Goal: Complete application form: Complete application form

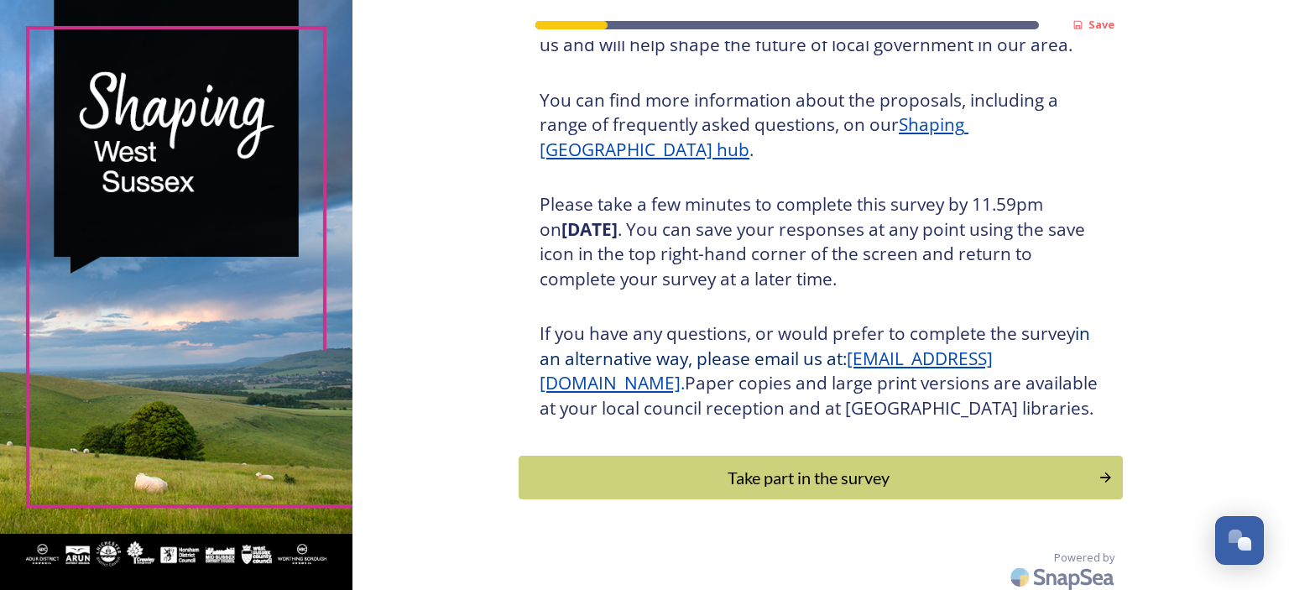
scroll to position [215, 0]
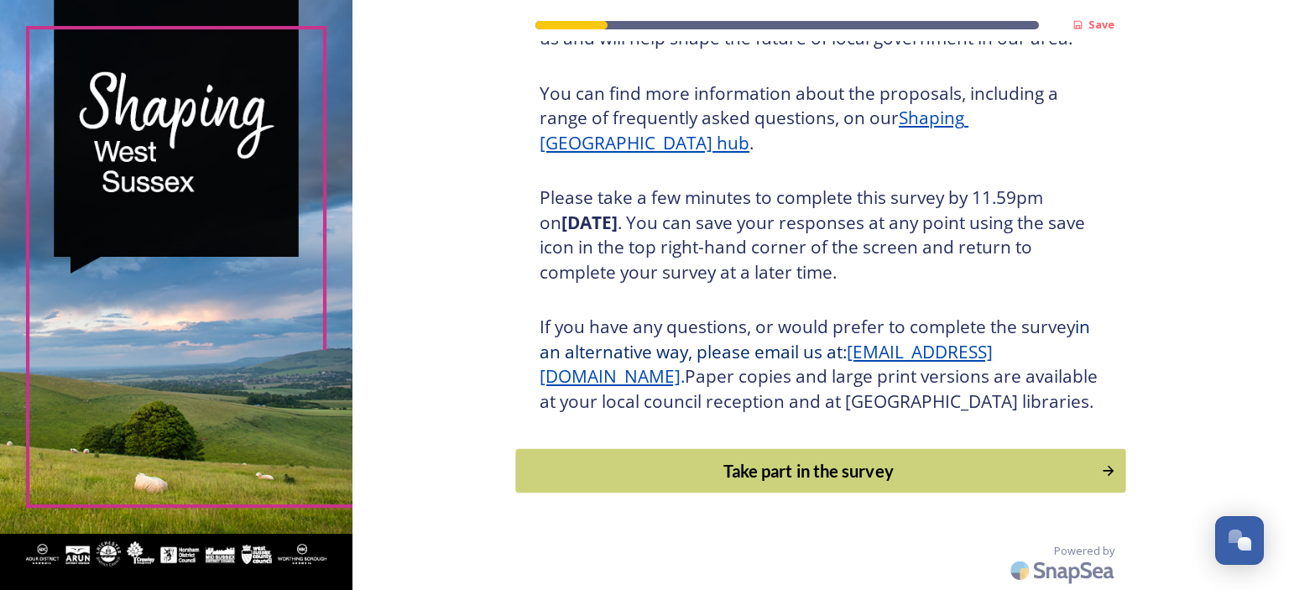
click at [763, 474] on div "Take part in the survey" at bounding box center [808, 470] width 567 height 25
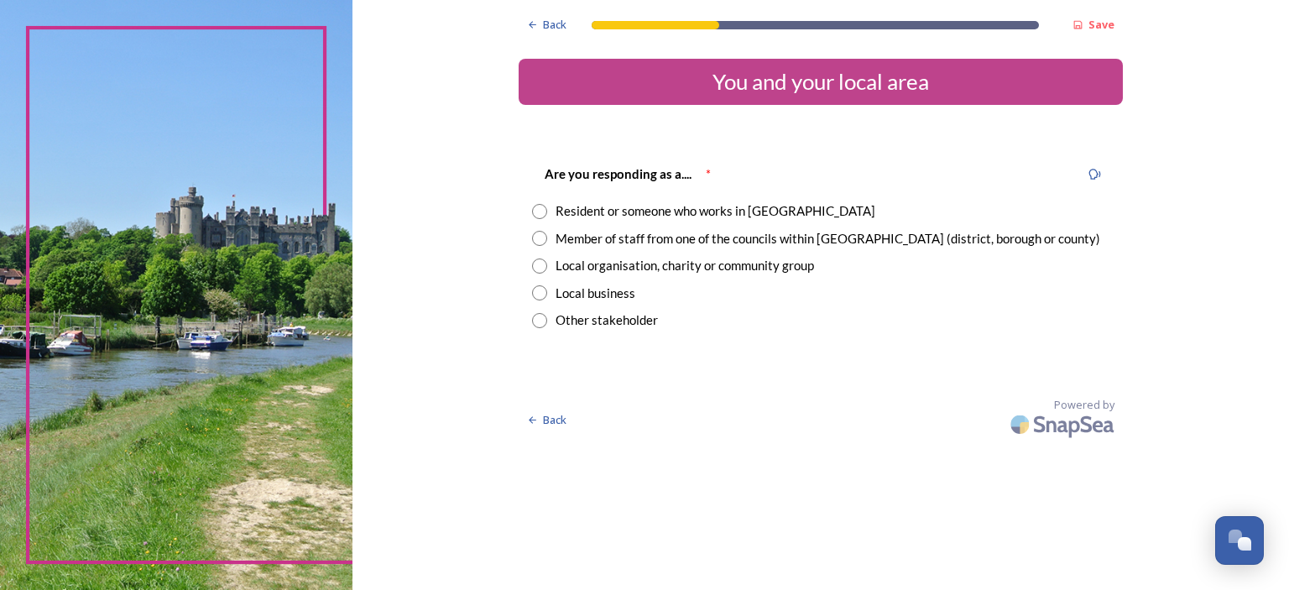
click at [552, 206] on div "Resident or someone who works in [GEOGRAPHIC_DATA]" at bounding box center [820, 210] width 577 height 19
radio input "true"
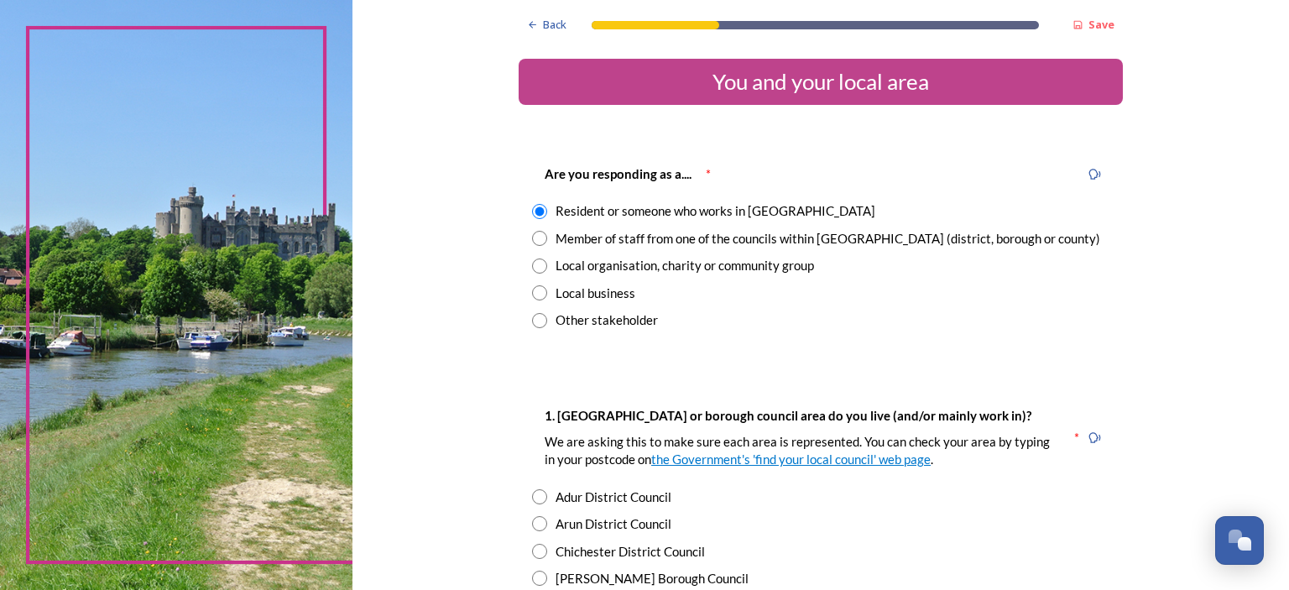
click at [532, 237] on input "radio" at bounding box center [539, 238] width 15 height 15
radio input "true"
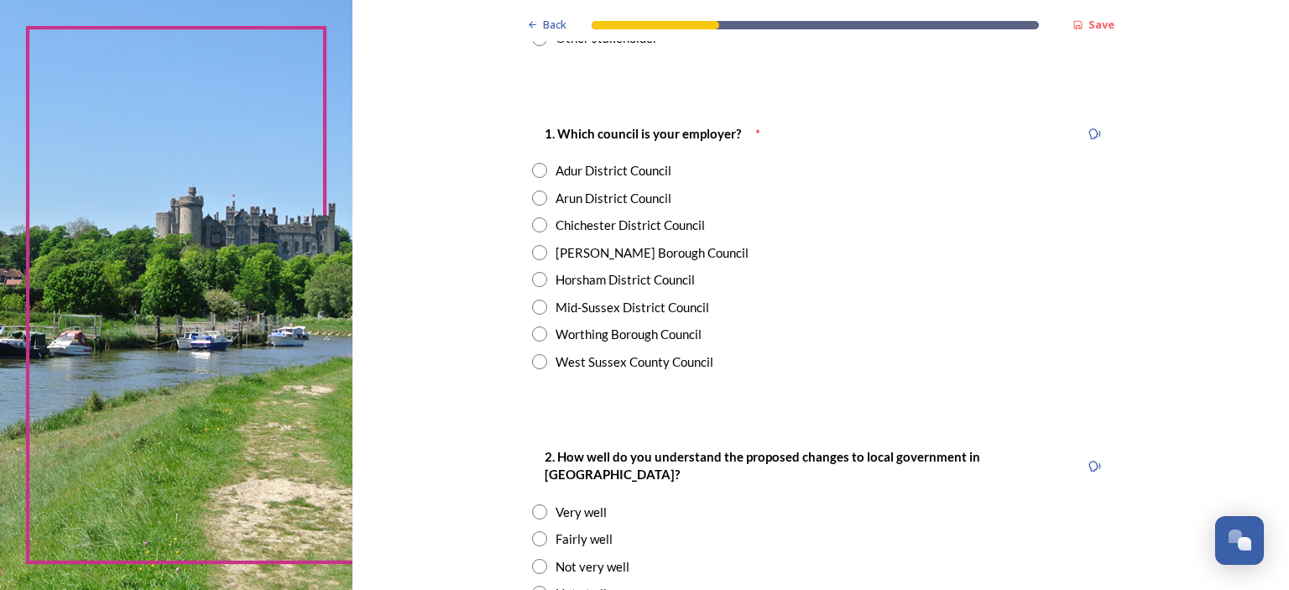
scroll to position [336, 0]
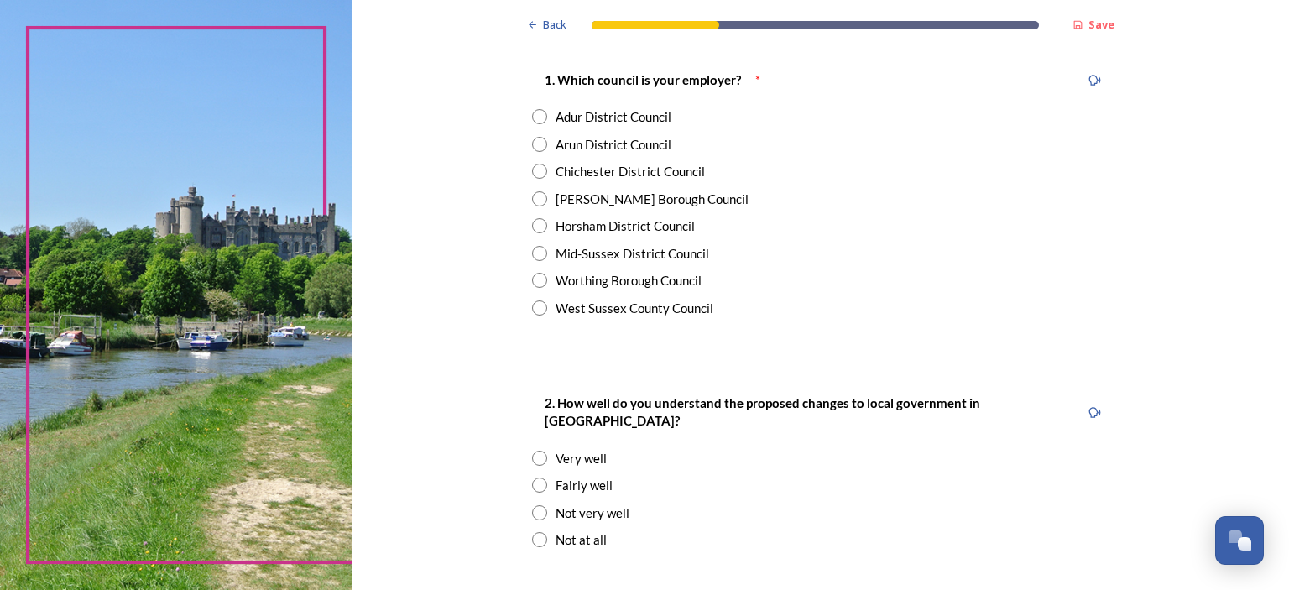
click at [533, 224] on input "radio" at bounding box center [539, 225] width 15 height 15
radio input "true"
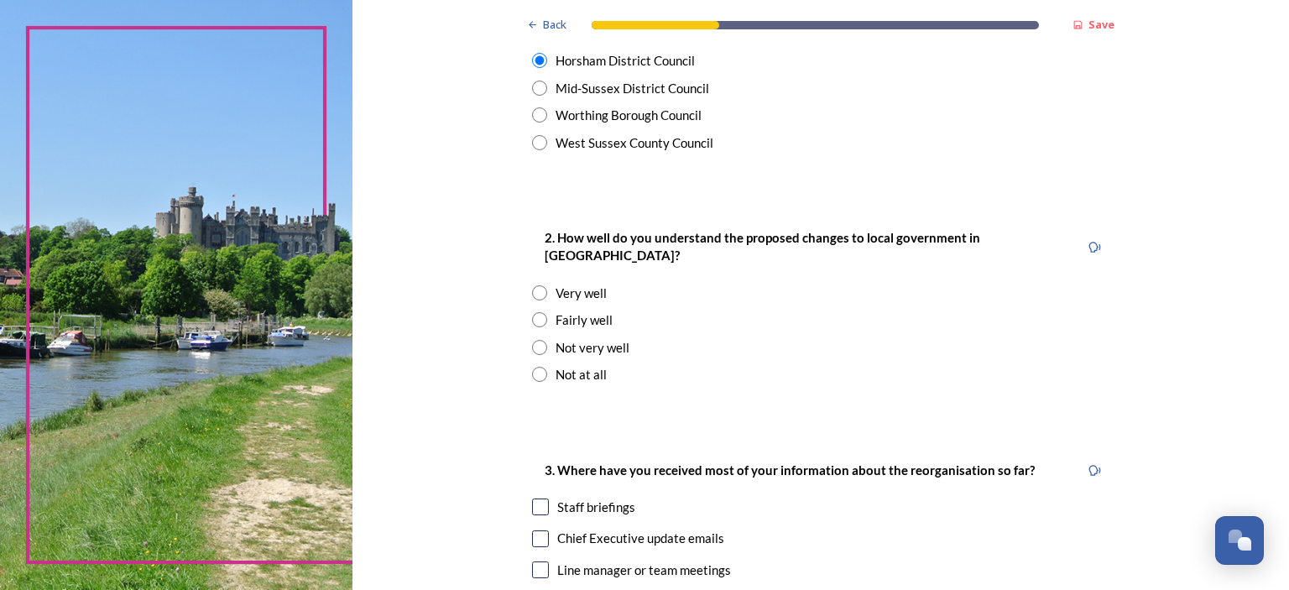
scroll to position [504, 0]
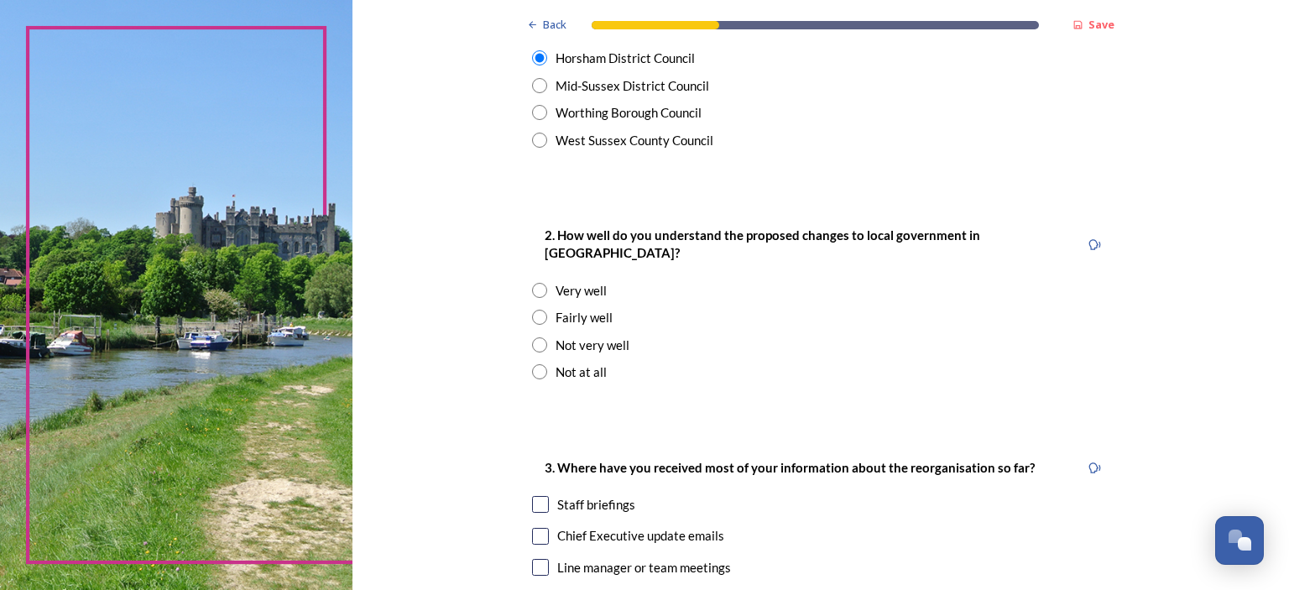
click at [534, 283] on input "radio" at bounding box center [539, 290] width 15 height 15
radio input "true"
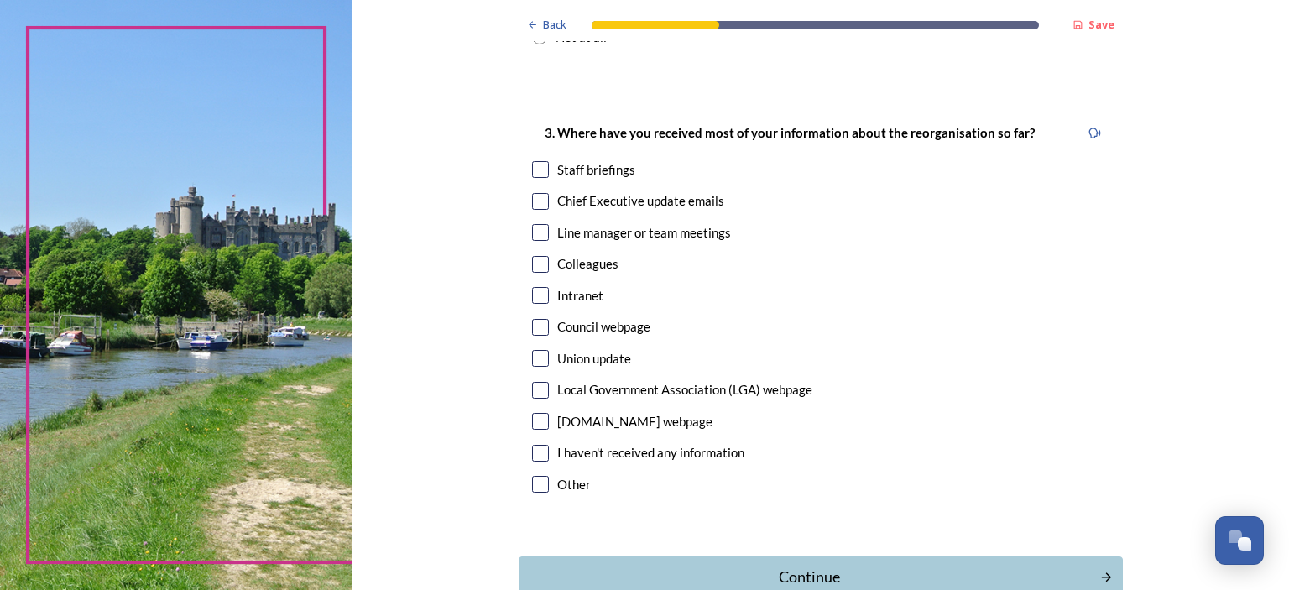
scroll to position [839, 0]
click at [536, 160] on input "checkbox" at bounding box center [540, 168] width 17 height 17
checkbox input "true"
click at [534, 192] on input "checkbox" at bounding box center [540, 200] width 17 height 17
checkbox input "true"
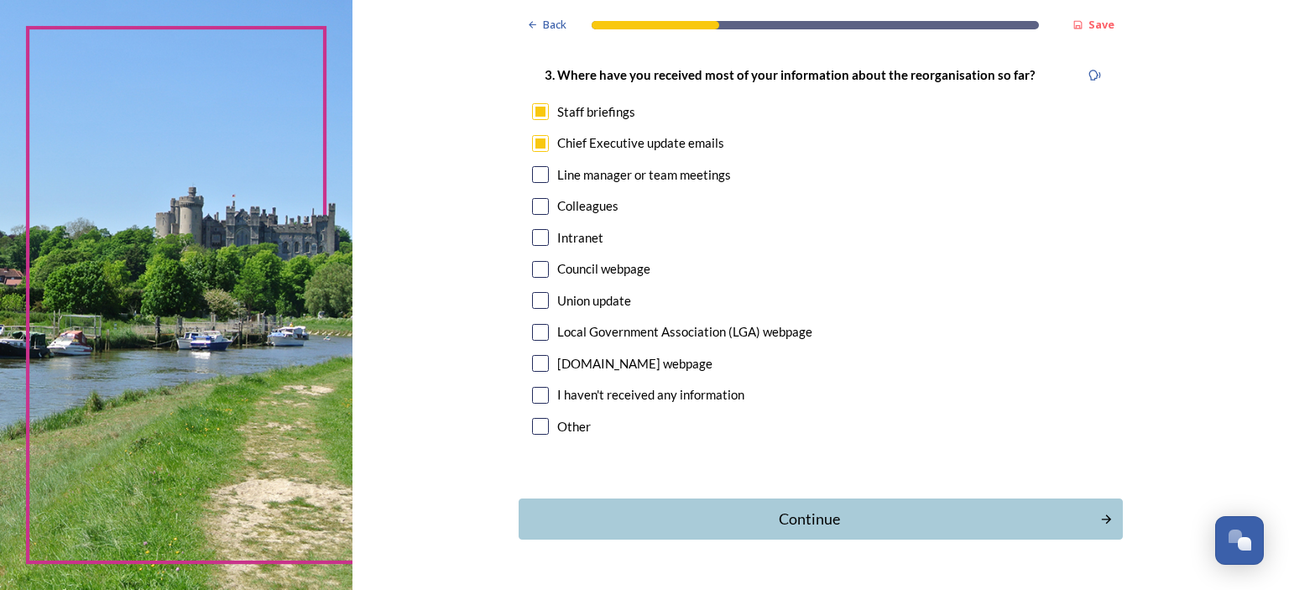
scroll to position [925, 0]
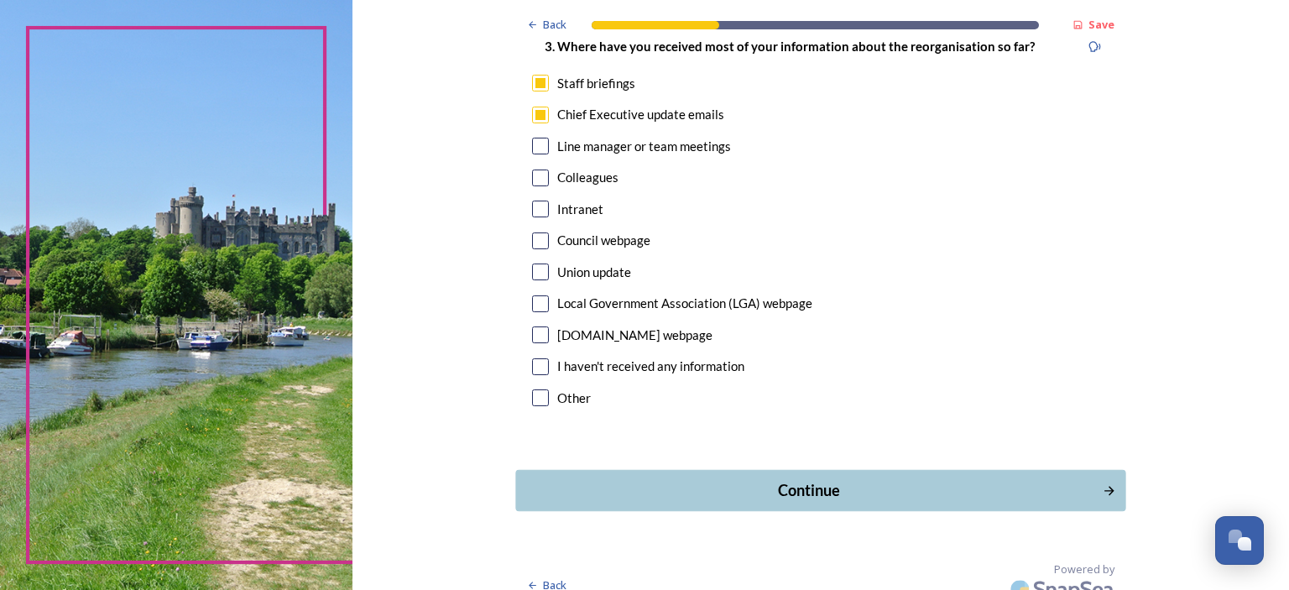
click at [814, 479] on div "Continue" at bounding box center [809, 490] width 568 height 23
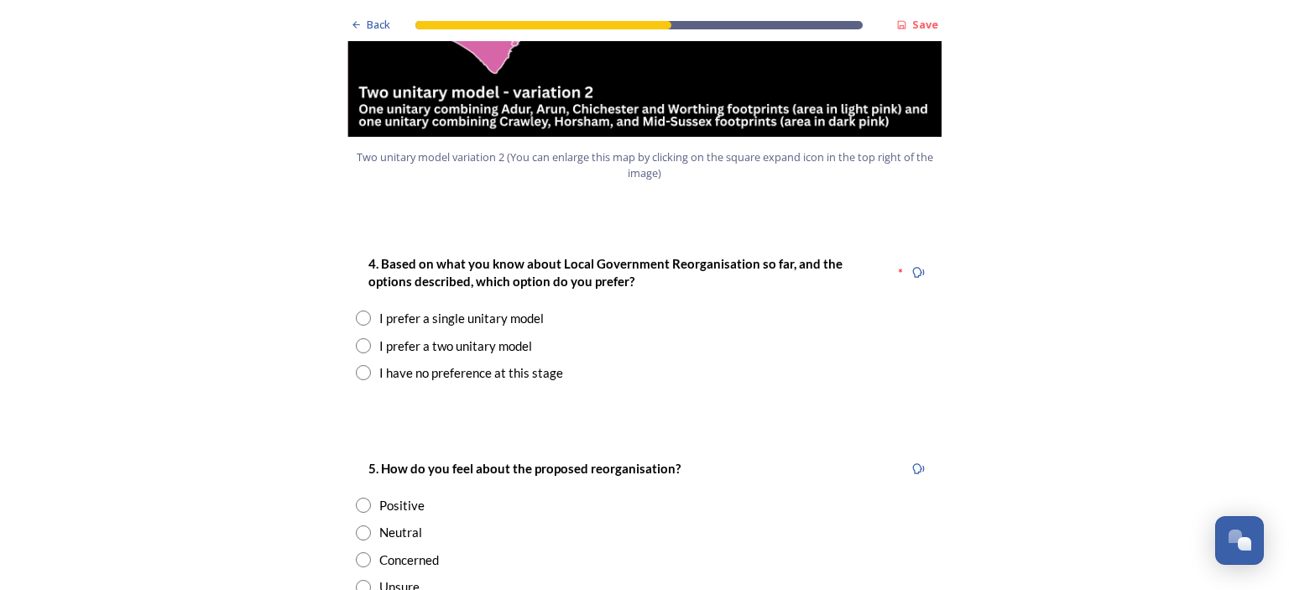
scroll to position [2098, 0]
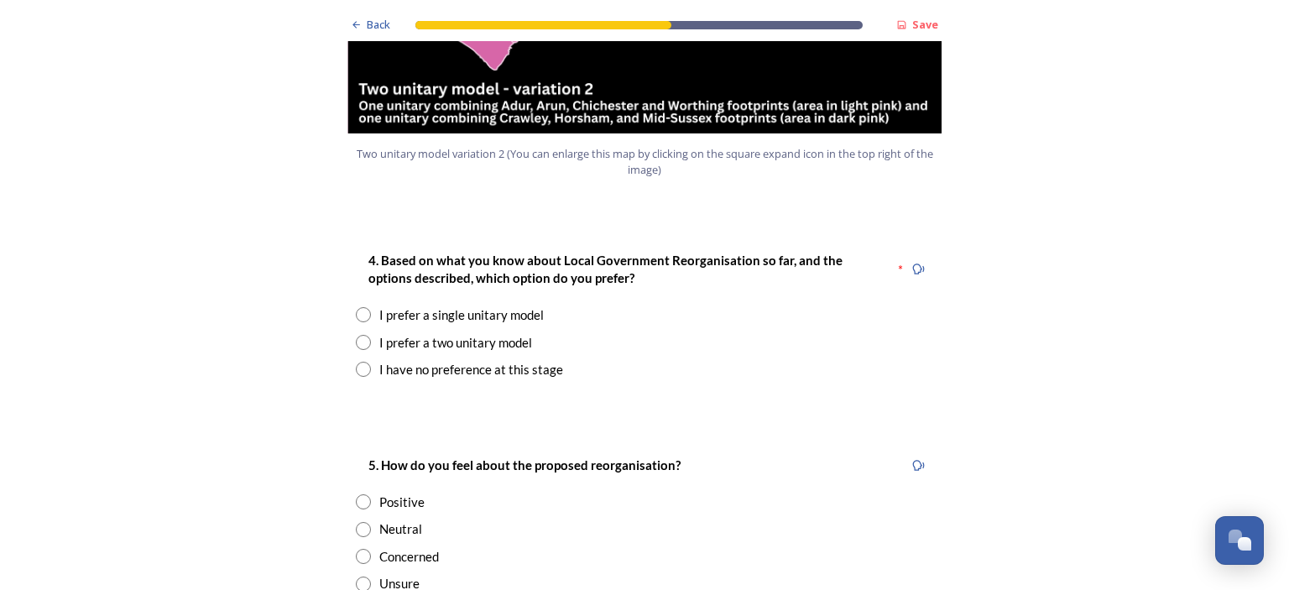
click at [363, 335] on input "radio" at bounding box center [363, 342] width 15 height 15
radio input "true"
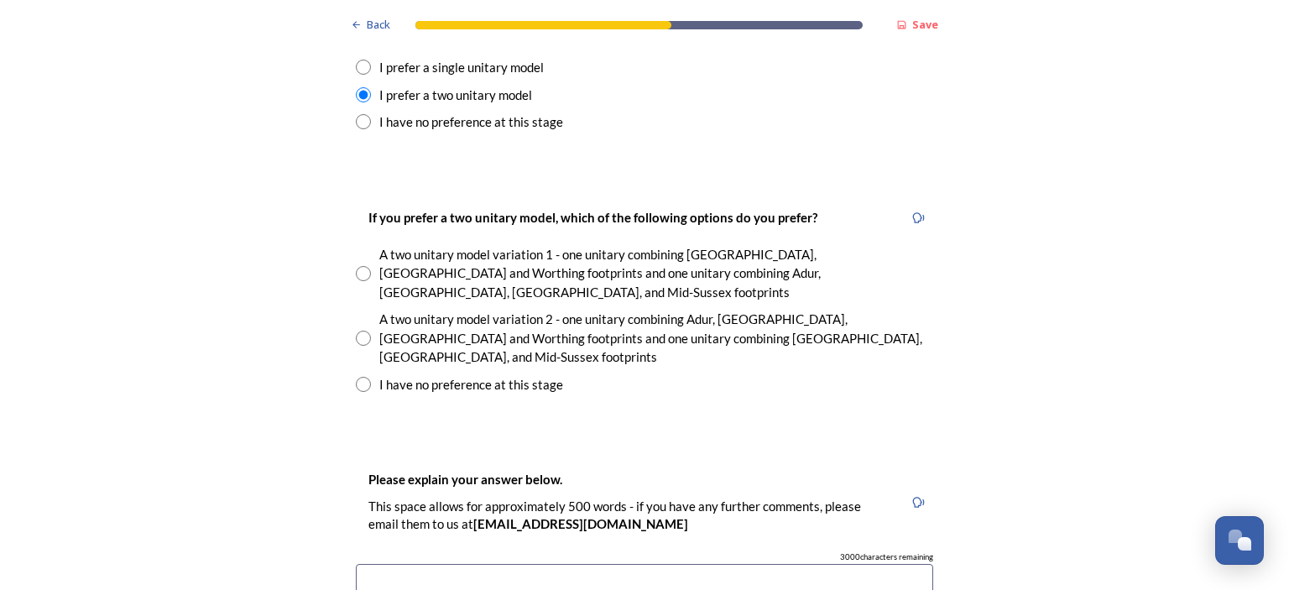
scroll to position [2350, 0]
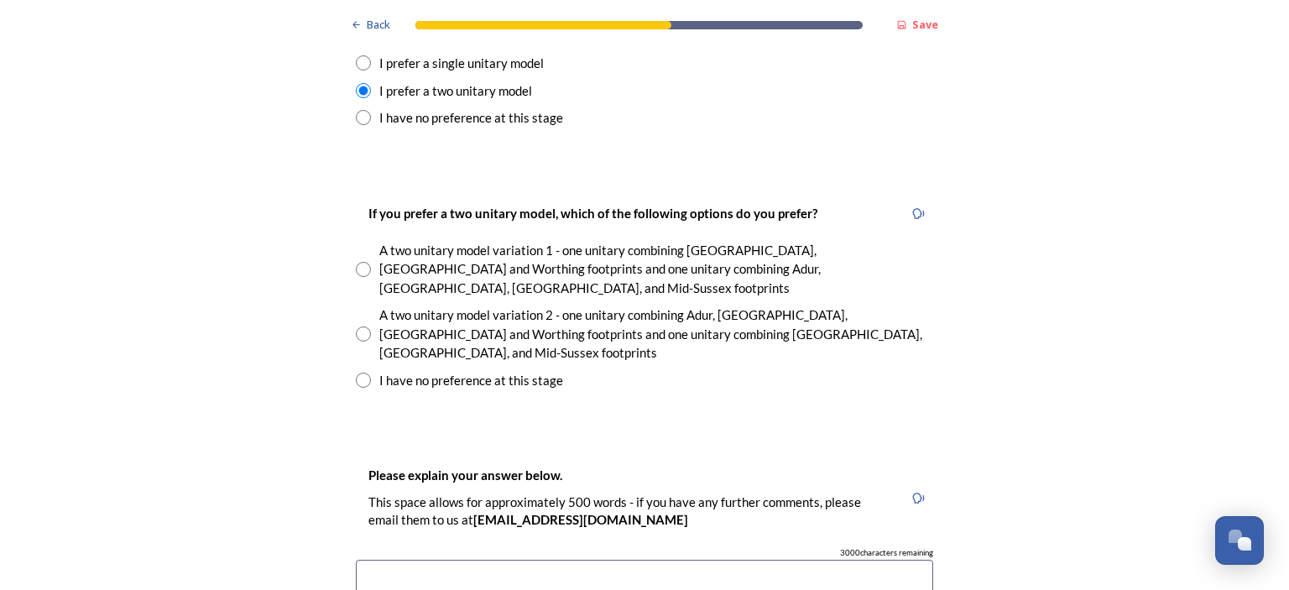
click at [358, 327] on input "radio" at bounding box center [363, 334] width 15 height 15
radio input "true"
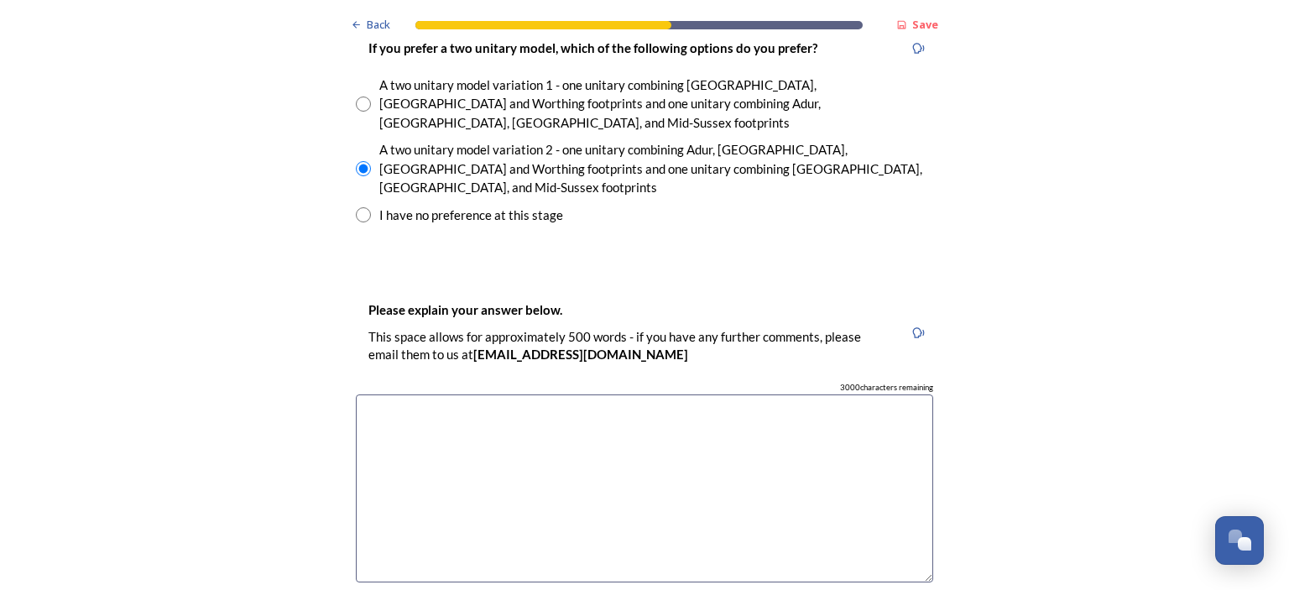
scroll to position [2518, 0]
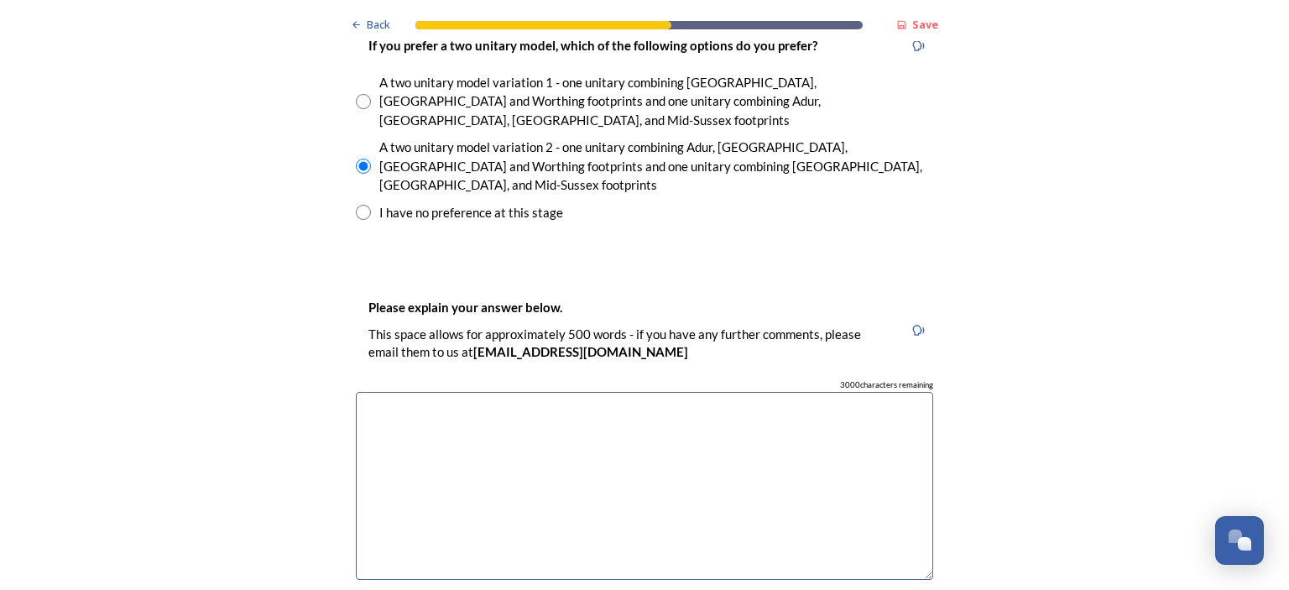
click at [386, 392] on textarea at bounding box center [644, 486] width 577 height 189
type textarea "H"
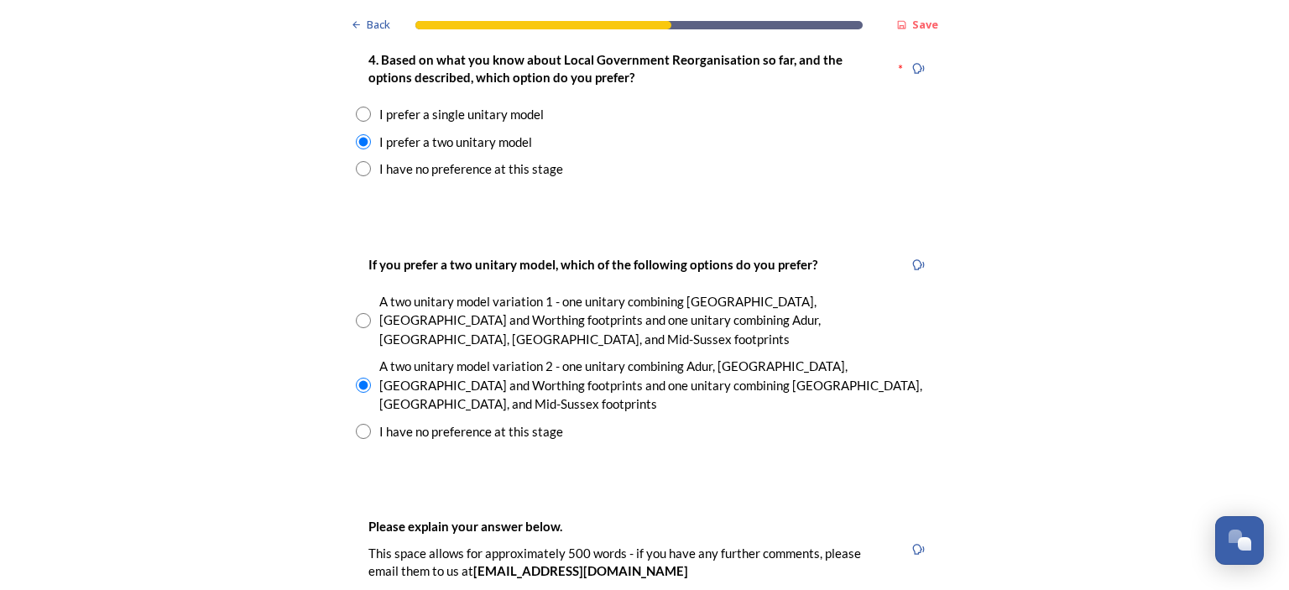
scroll to position [2434, 0]
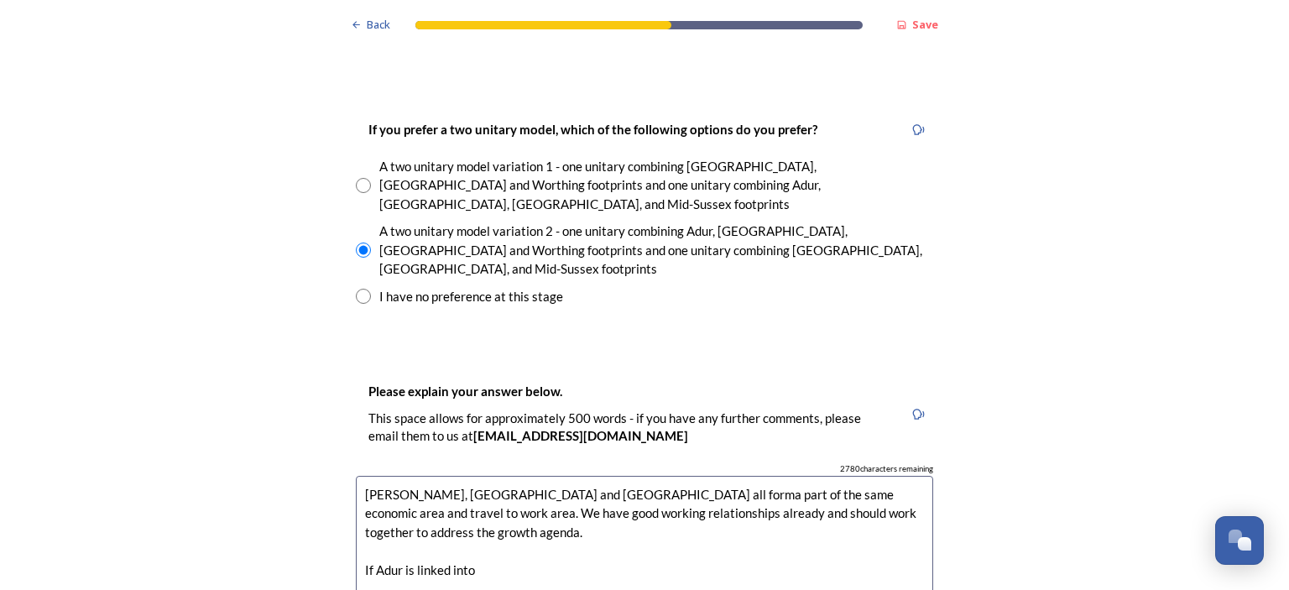
click at [588, 476] on textarea "[PERSON_NAME], [GEOGRAPHIC_DATA] and [GEOGRAPHIC_DATA] all forma part of the sa…" at bounding box center [644, 570] width 577 height 189
click at [369, 476] on textarea "[PERSON_NAME], [GEOGRAPHIC_DATA] and [GEOGRAPHIC_DATA] all form part of the sam…" at bounding box center [644, 570] width 577 height 189
click at [389, 476] on textarea "[PERSON_NAME], [GEOGRAPHIC_DATA] and [GEOGRAPHIC_DATA] all form part of the sam…" at bounding box center [644, 570] width 577 height 189
click at [641, 476] on textarea "[PERSON_NAME], [GEOGRAPHIC_DATA] and [GEOGRAPHIC_DATA] all form part of the sam…" at bounding box center [644, 570] width 577 height 189
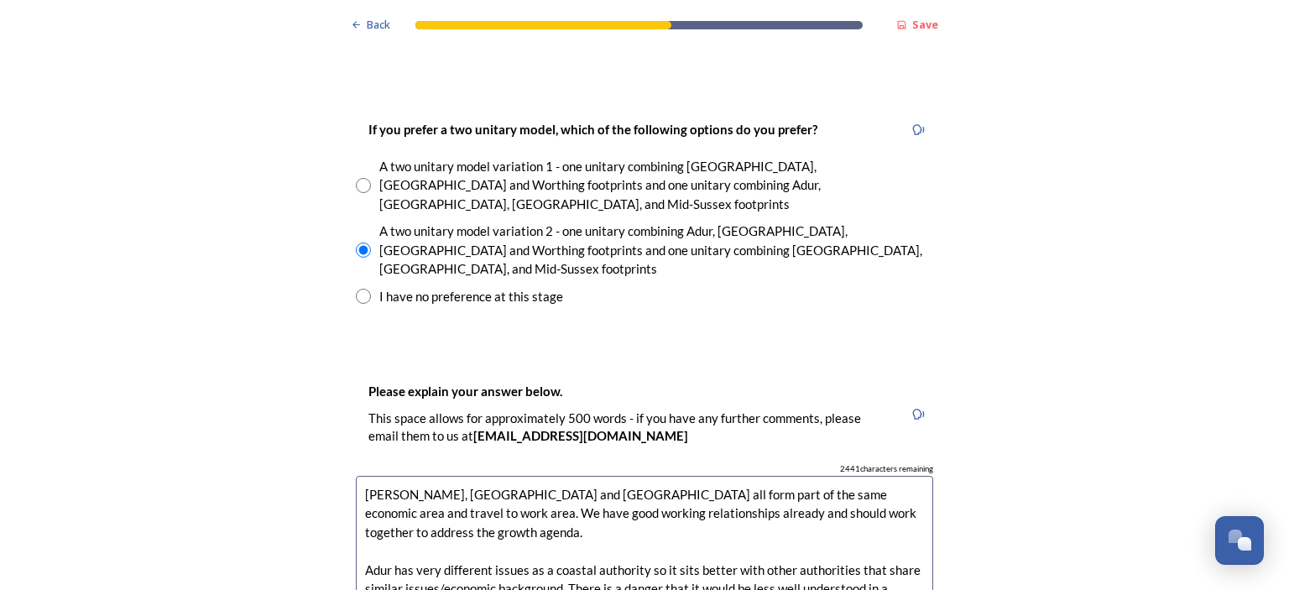
click at [736, 496] on textarea "[PERSON_NAME], [GEOGRAPHIC_DATA] and [GEOGRAPHIC_DATA] all form part of the sam…" at bounding box center [644, 570] width 577 height 189
click at [797, 499] on textarea "[PERSON_NAME], [GEOGRAPHIC_DATA] and [GEOGRAPHIC_DATA] all form part of the sam…" at bounding box center [644, 570] width 577 height 189
click at [604, 520] on textarea "[PERSON_NAME], [GEOGRAPHIC_DATA] and [GEOGRAPHIC_DATA] all form part of the sam…" at bounding box center [644, 570] width 577 height 189
click at [649, 520] on textarea "[PERSON_NAME], [GEOGRAPHIC_DATA] and [GEOGRAPHIC_DATA] all form part of the sam…" at bounding box center [644, 570] width 577 height 189
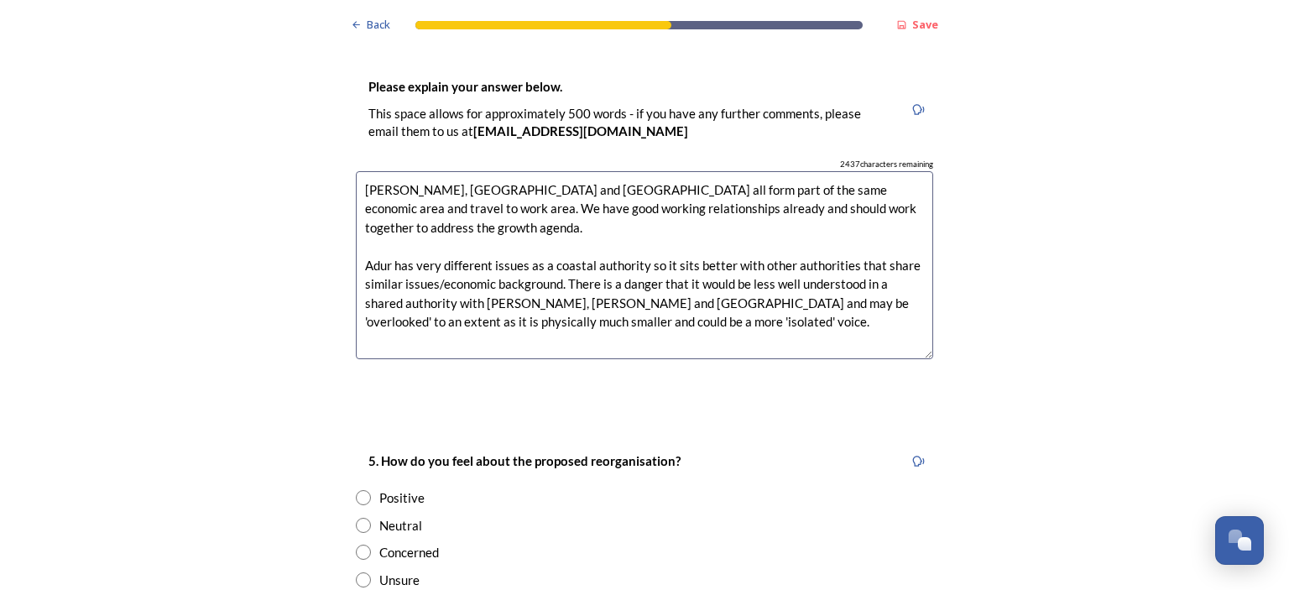
scroll to position [2770, 0]
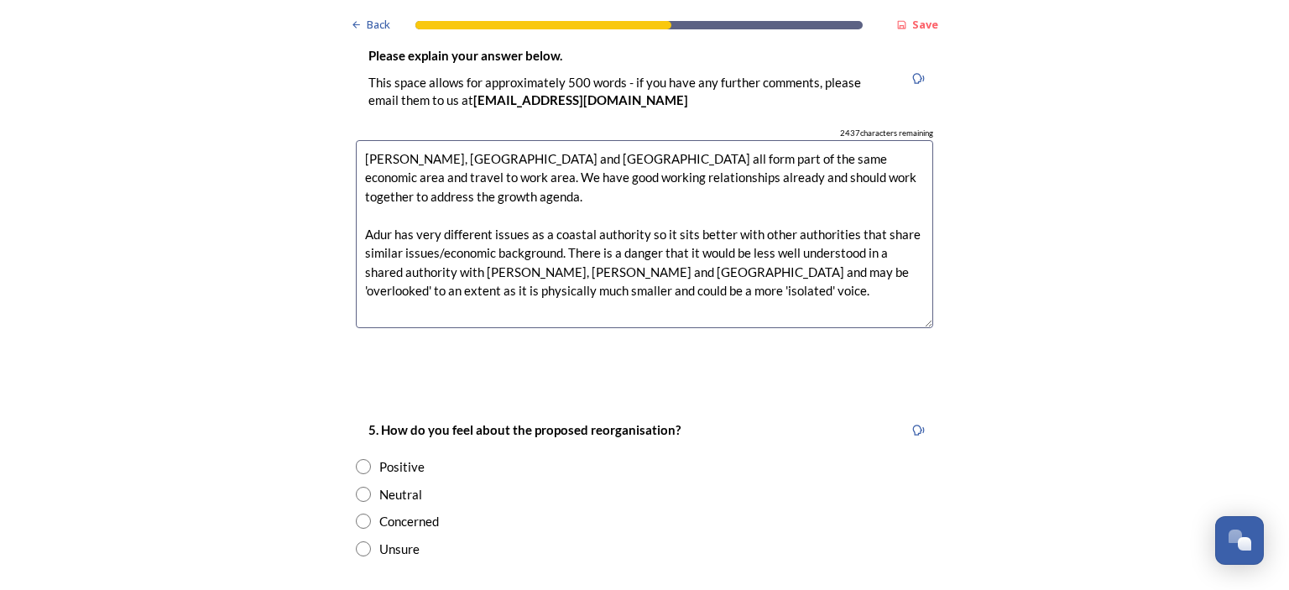
type textarea "[PERSON_NAME], [GEOGRAPHIC_DATA] and [GEOGRAPHIC_DATA] all form part of the sam…"
click at [356, 487] on input "radio" at bounding box center [363, 494] width 15 height 15
radio input "true"
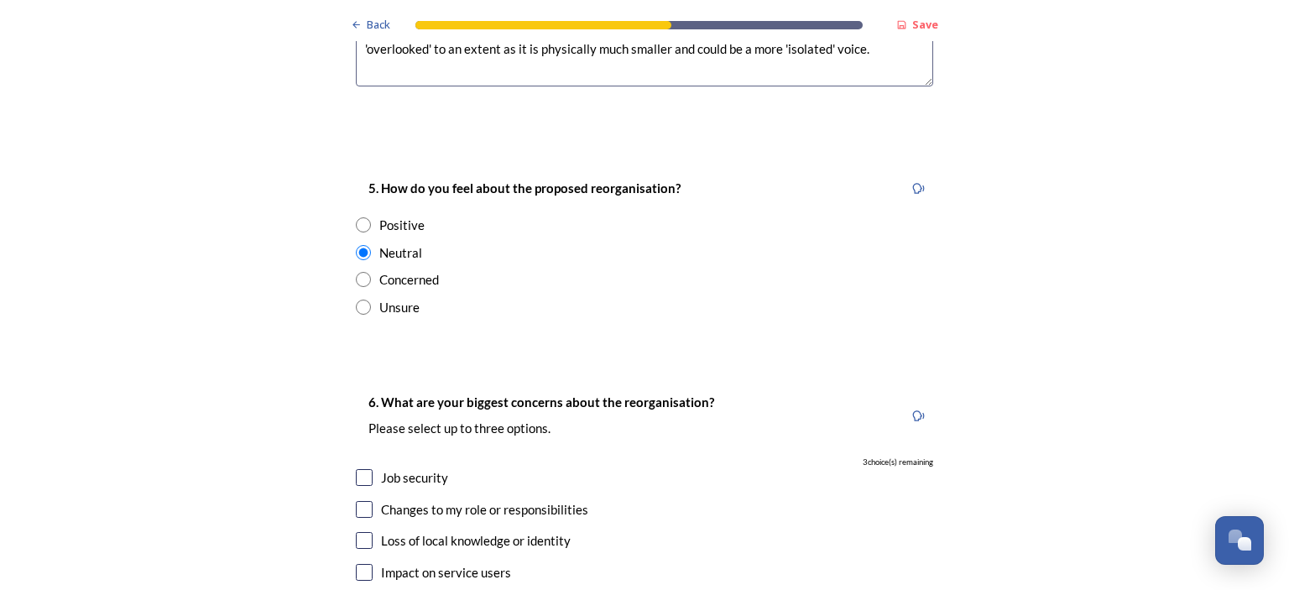
scroll to position [3022, 0]
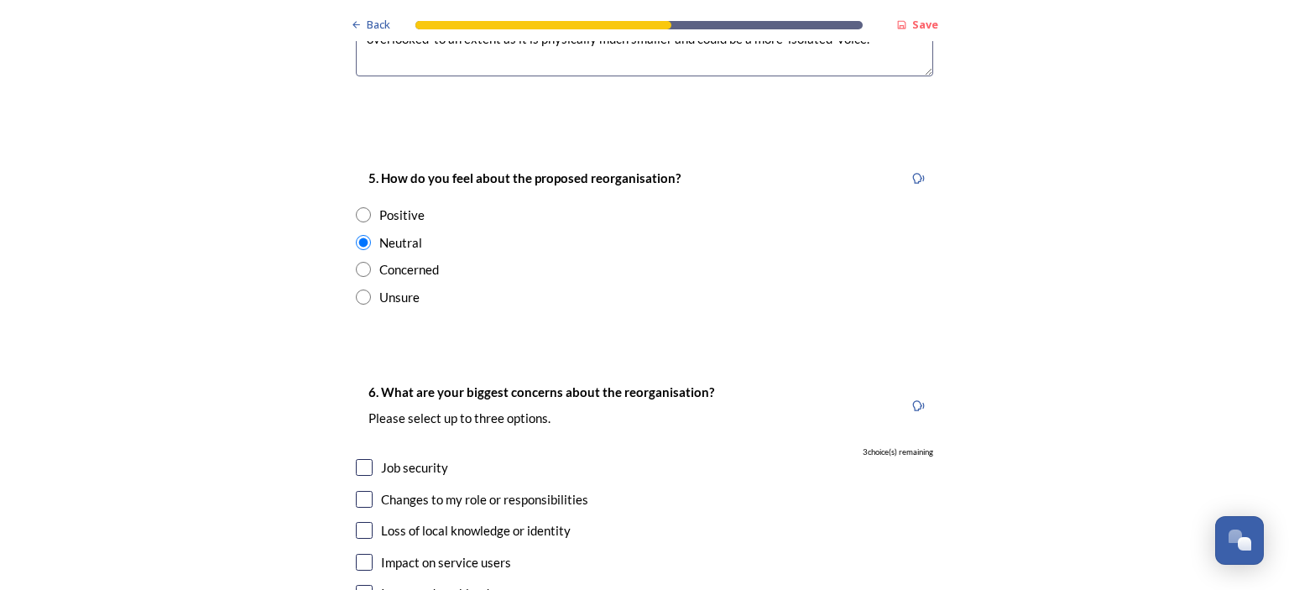
click at [363, 554] on input "checkbox" at bounding box center [364, 562] width 17 height 17
checkbox input "true"
click at [358, 522] on input "checkbox" at bounding box center [364, 530] width 17 height 17
checkbox input "true"
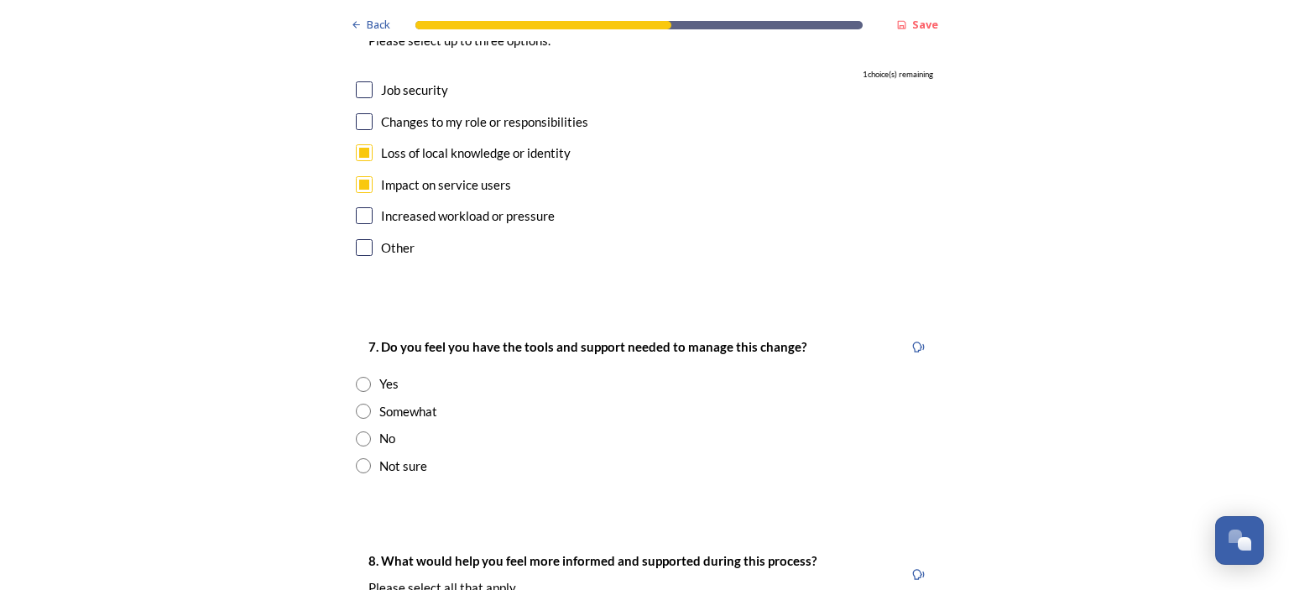
scroll to position [3441, 0]
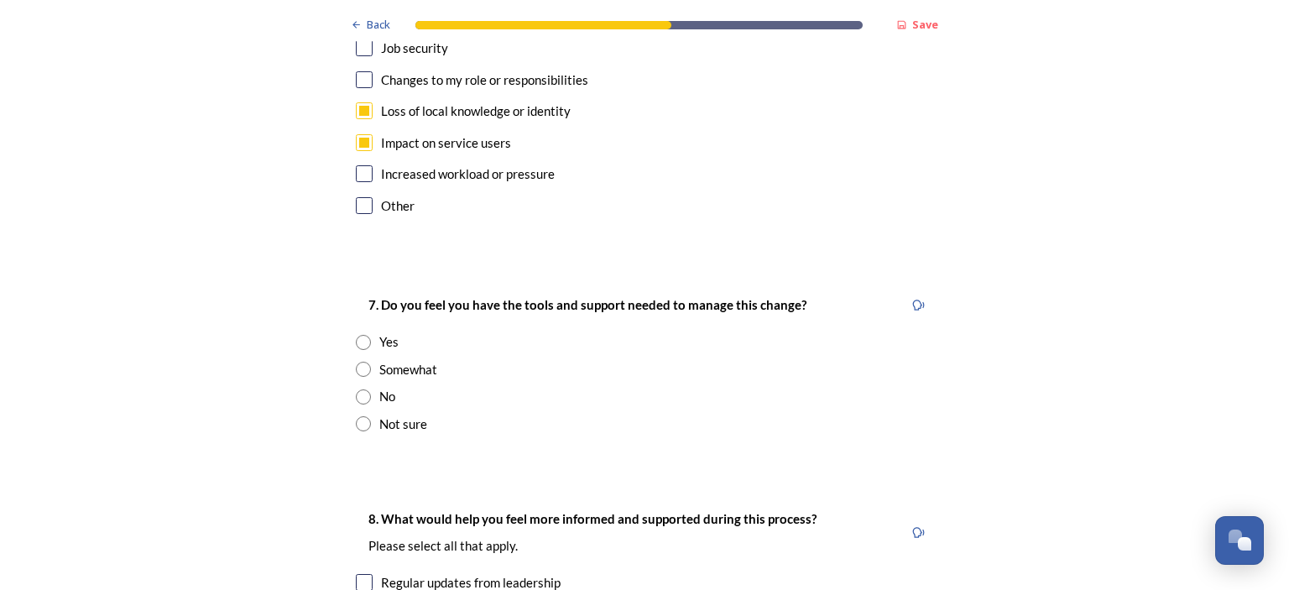
click at [358, 335] on input "radio" at bounding box center [363, 342] width 15 height 15
radio input "true"
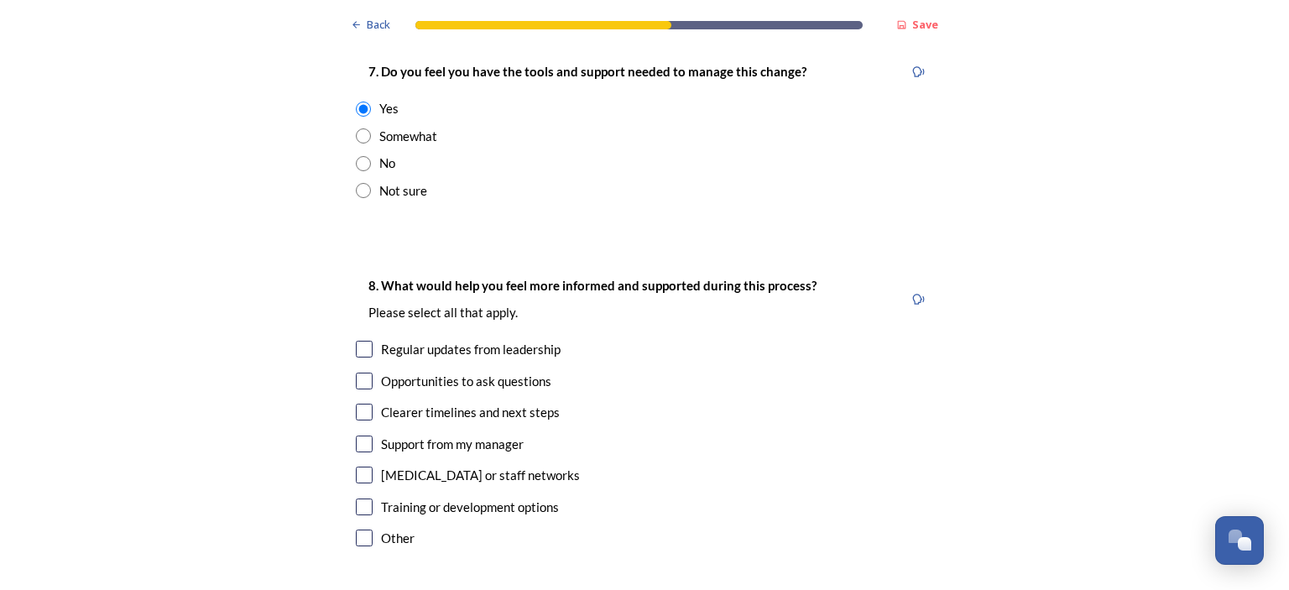
scroll to position [3693, 0]
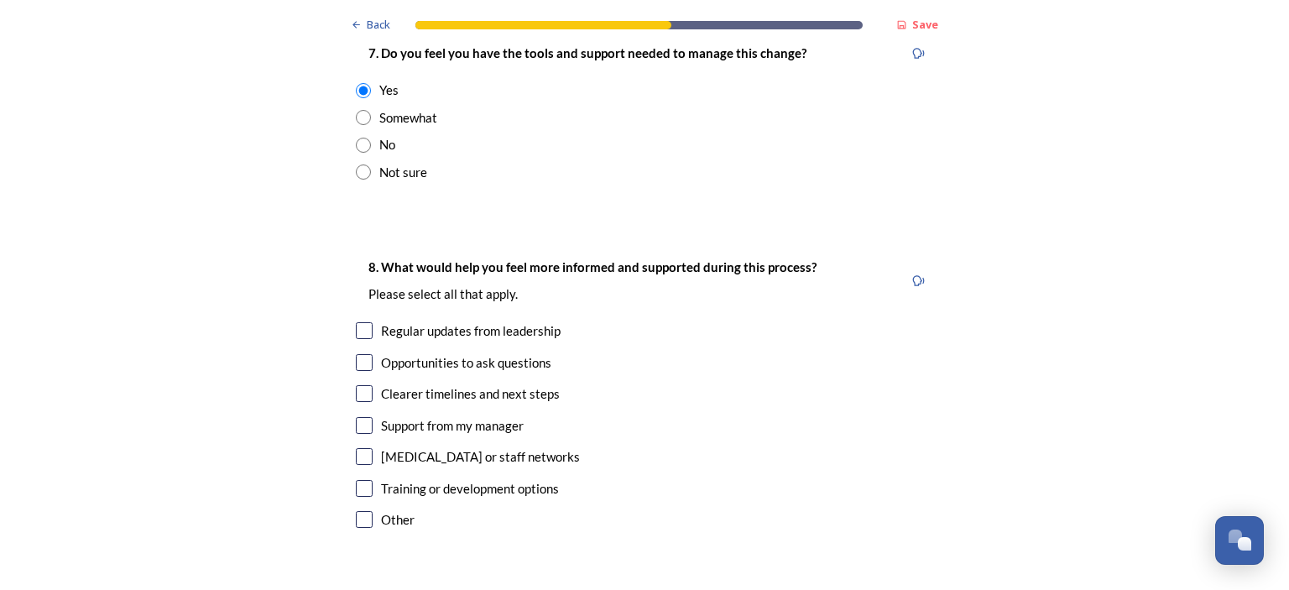
click at [356, 322] on input "checkbox" at bounding box center [364, 330] width 17 height 17
checkbox input "true"
click at [358, 354] on input "checkbox" at bounding box center [364, 362] width 17 height 17
checkbox input "true"
click at [358, 385] on input "checkbox" at bounding box center [364, 393] width 17 height 17
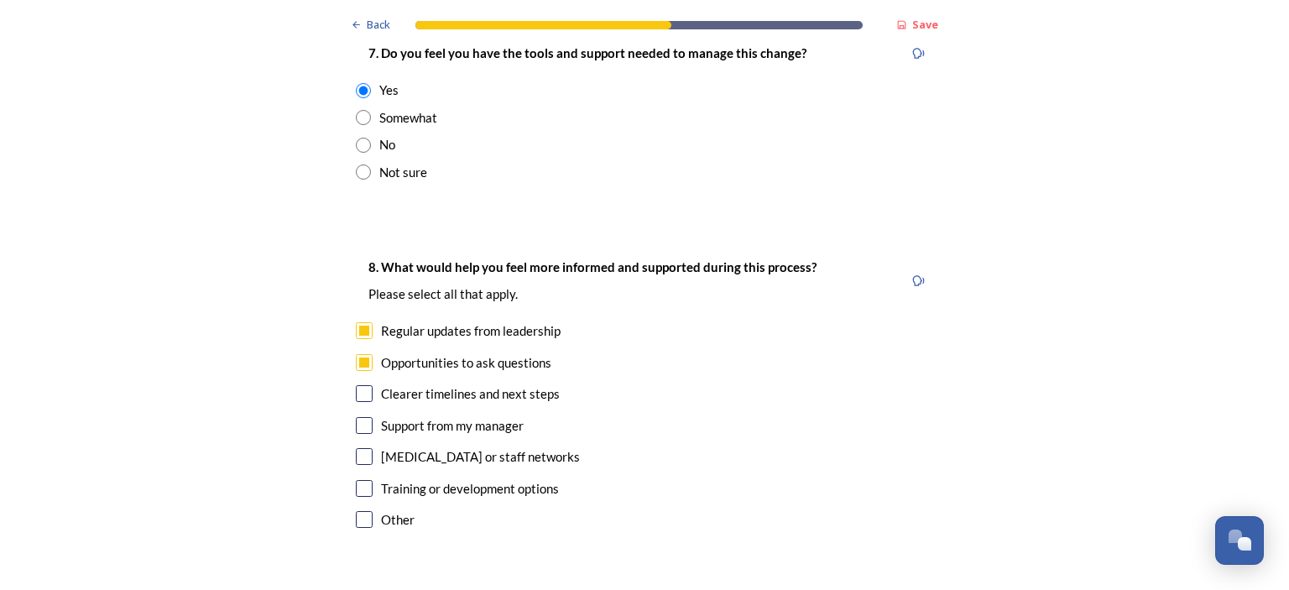
checkbox input "true"
click at [356, 417] on input "checkbox" at bounding box center [364, 425] width 17 height 17
click at [363, 417] on input "checkbox" at bounding box center [364, 425] width 17 height 17
checkbox input "false"
click at [359, 385] on input "checkbox" at bounding box center [364, 393] width 17 height 17
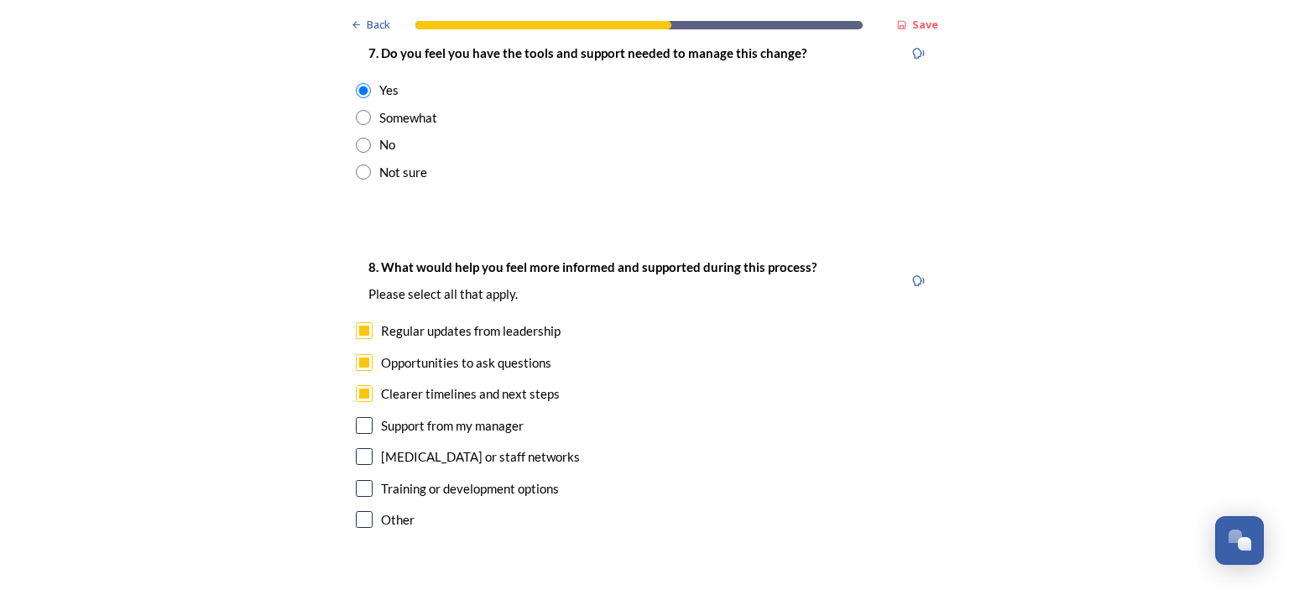
checkbox input "false"
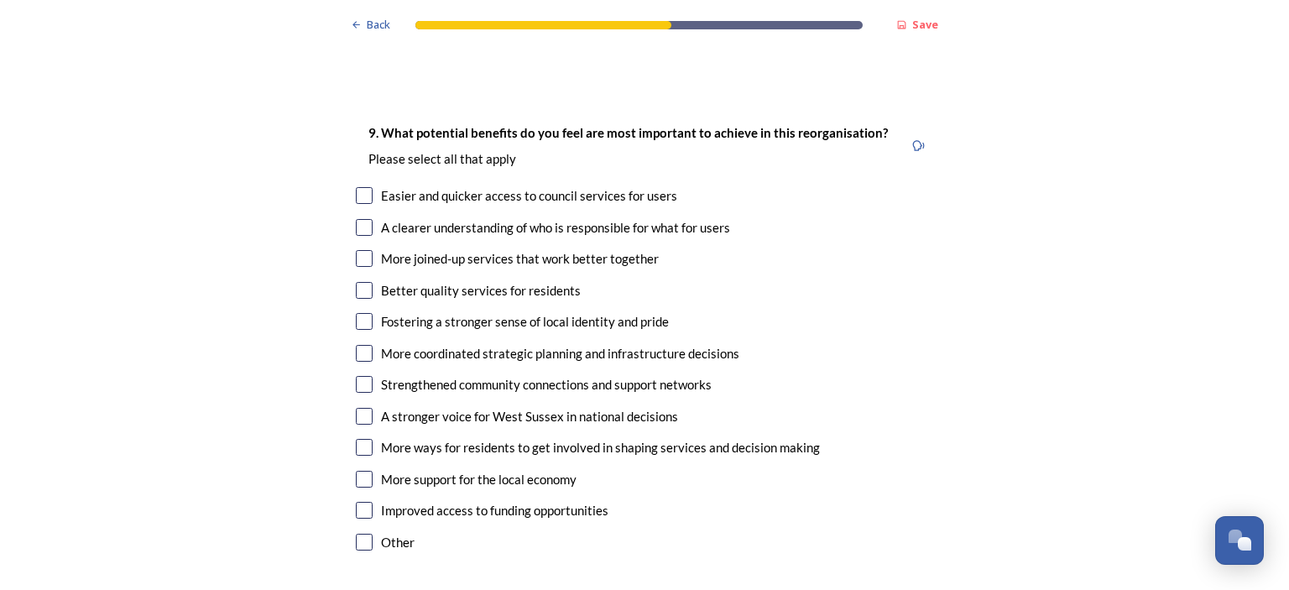
scroll to position [4197, 0]
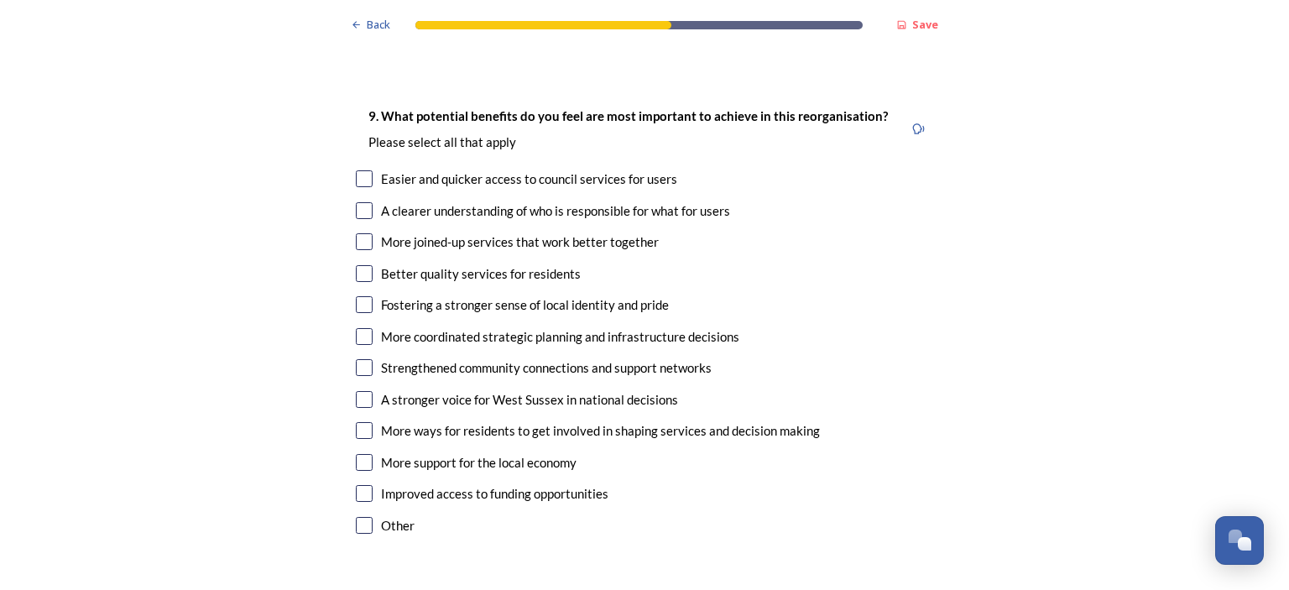
click at [359, 202] on input "checkbox" at bounding box center [364, 210] width 17 height 17
checkbox input "true"
click at [356, 233] on input "checkbox" at bounding box center [364, 241] width 17 height 17
checkbox input "true"
click at [356, 328] on input "checkbox" at bounding box center [364, 336] width 17 height 17
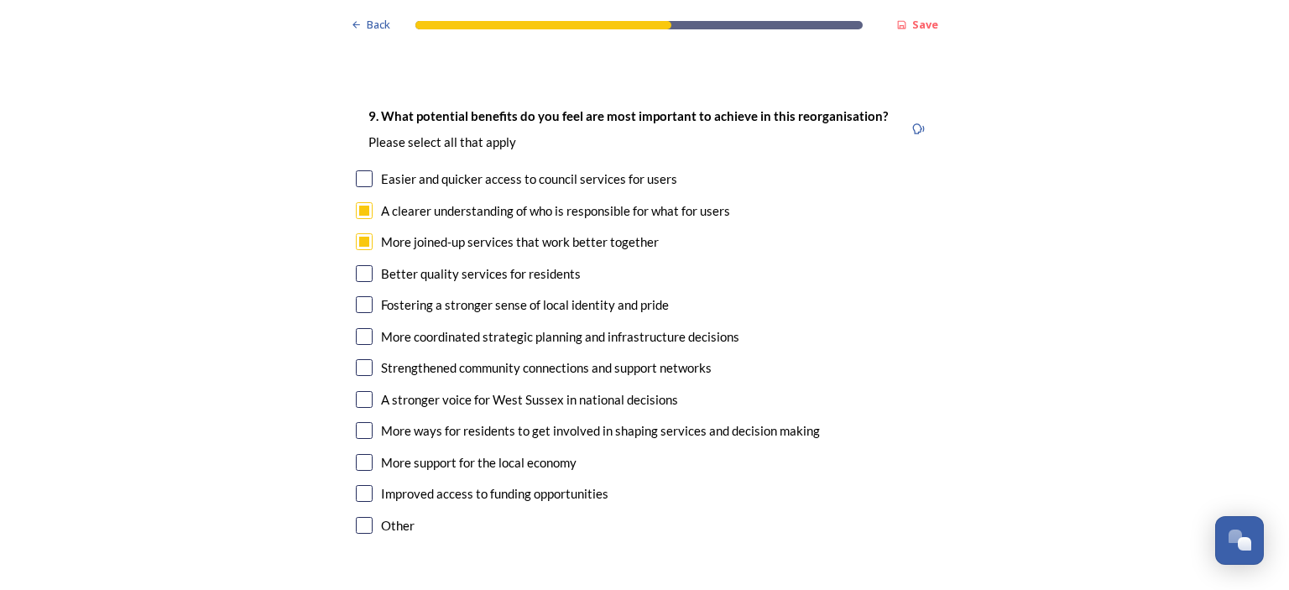
checkbox input "true"
click at [356, 454] on input "checkbox" at bounding box center [364, 462] width 17 height 17
checkbox input "true"
click at [358, 485] on input "checkbox" at bounding box center [364, 493] width 17 height 17
checkbox input "true"
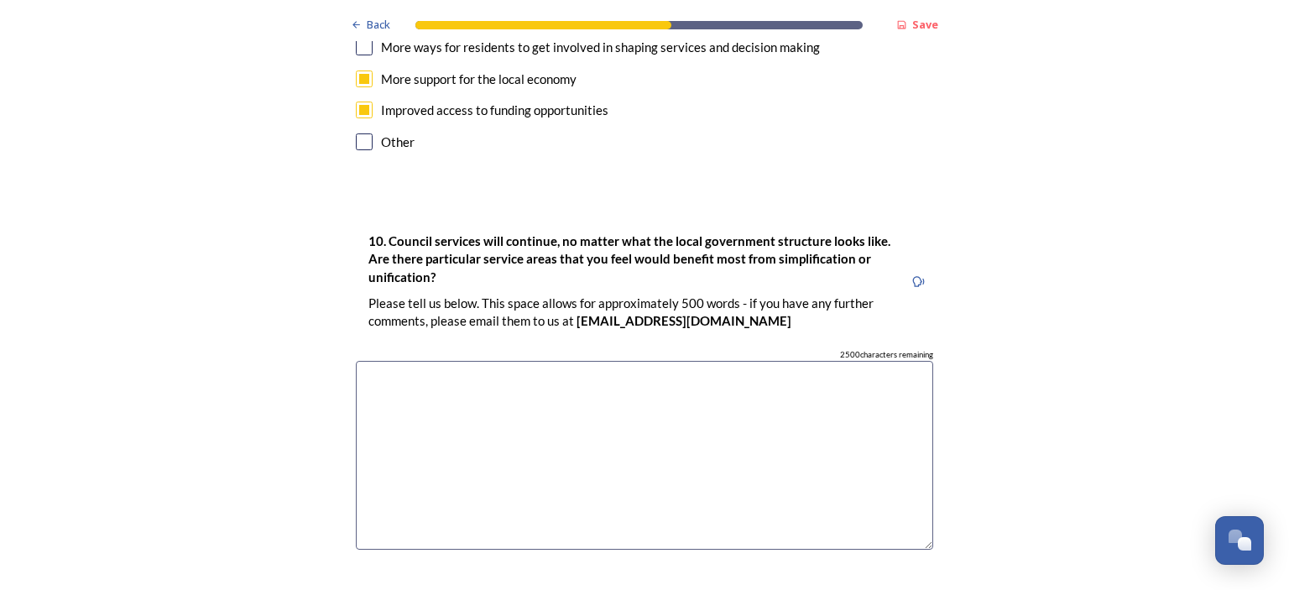
scroll to position [4617, 0]
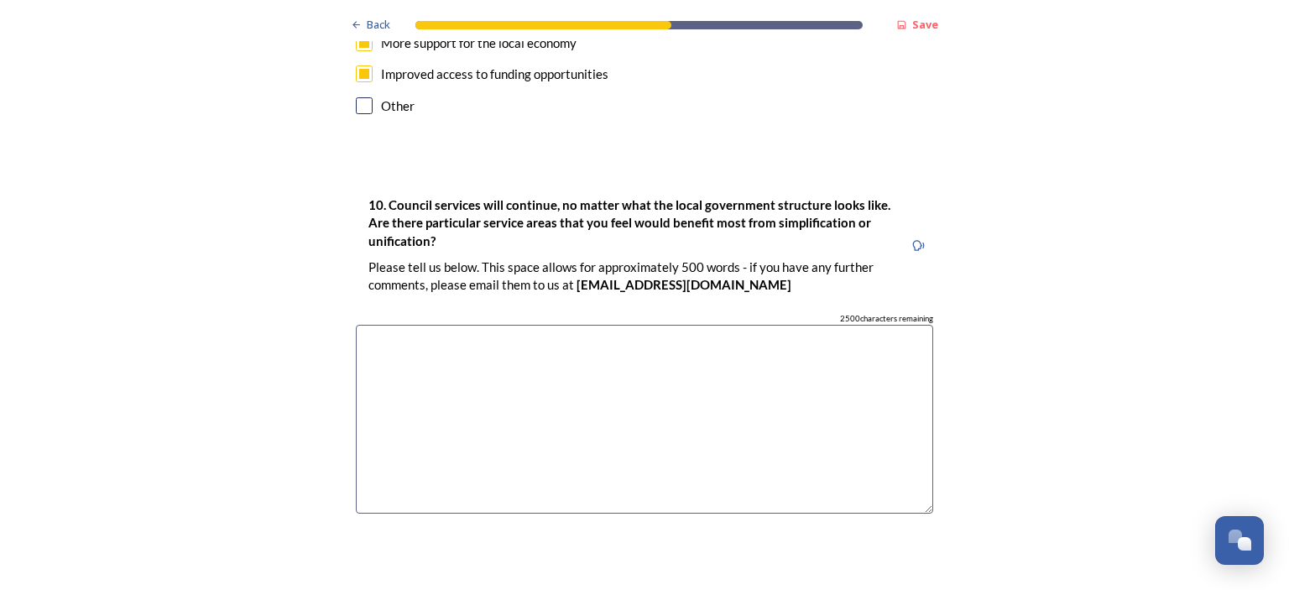
click at [376, 325] on textarea at bounding box center [644, 419] width 577 height 189
click at [602, 325] on textarea "Addressing the growth agenda through startegic planning" at bounding box center [644, 419] width 577 height 189
click at [683, 325] on textarea "Addressing the growth agenda through strategic planning" at bounding box center [644, 419] width 577 height 189
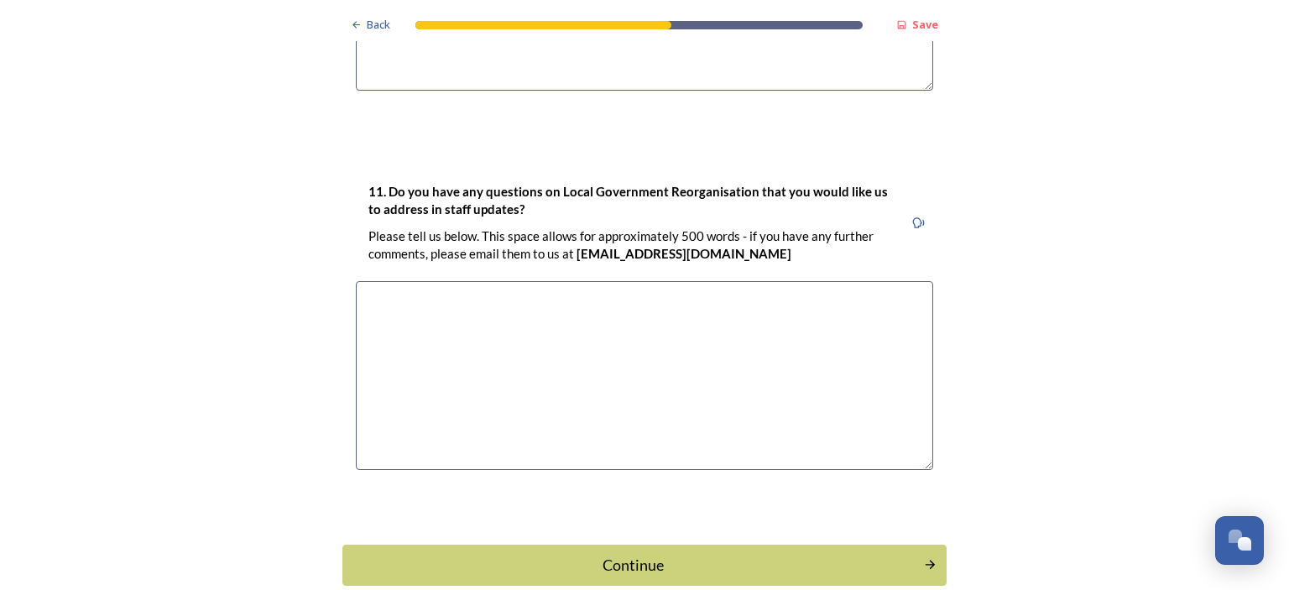
scroll to position [5044, 0]
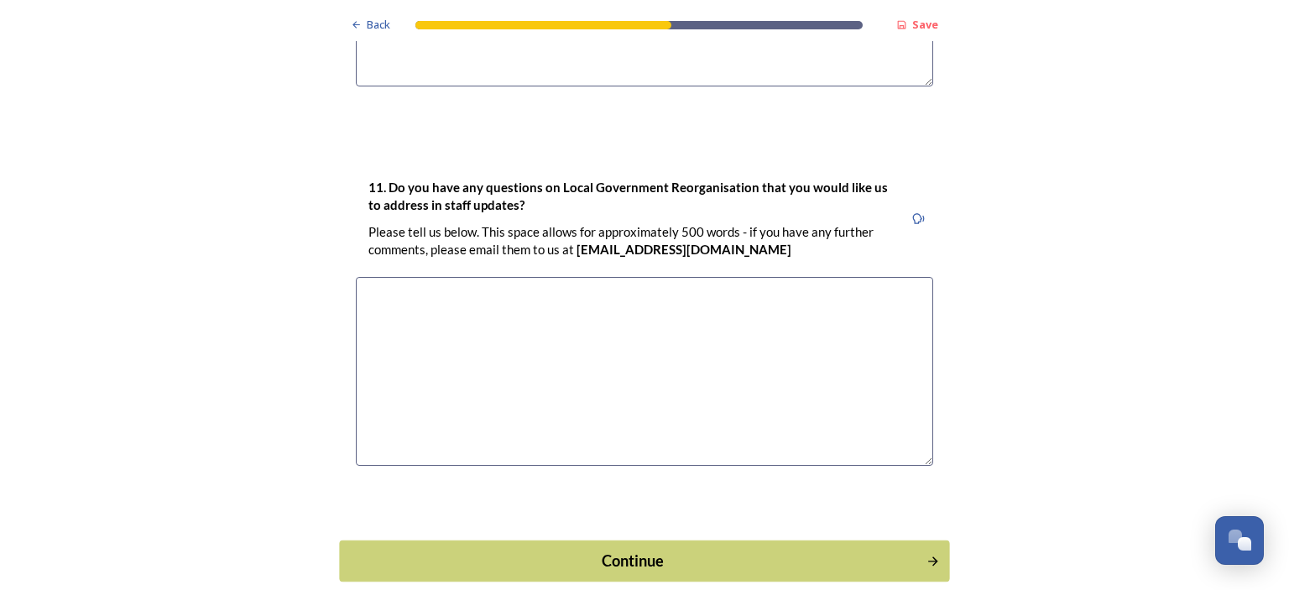
type textarea "Addressing the growth agenda through strategic planning"
click at [839, 549] on div "Continue" at bounding box center [633, 560] width 568 height 23
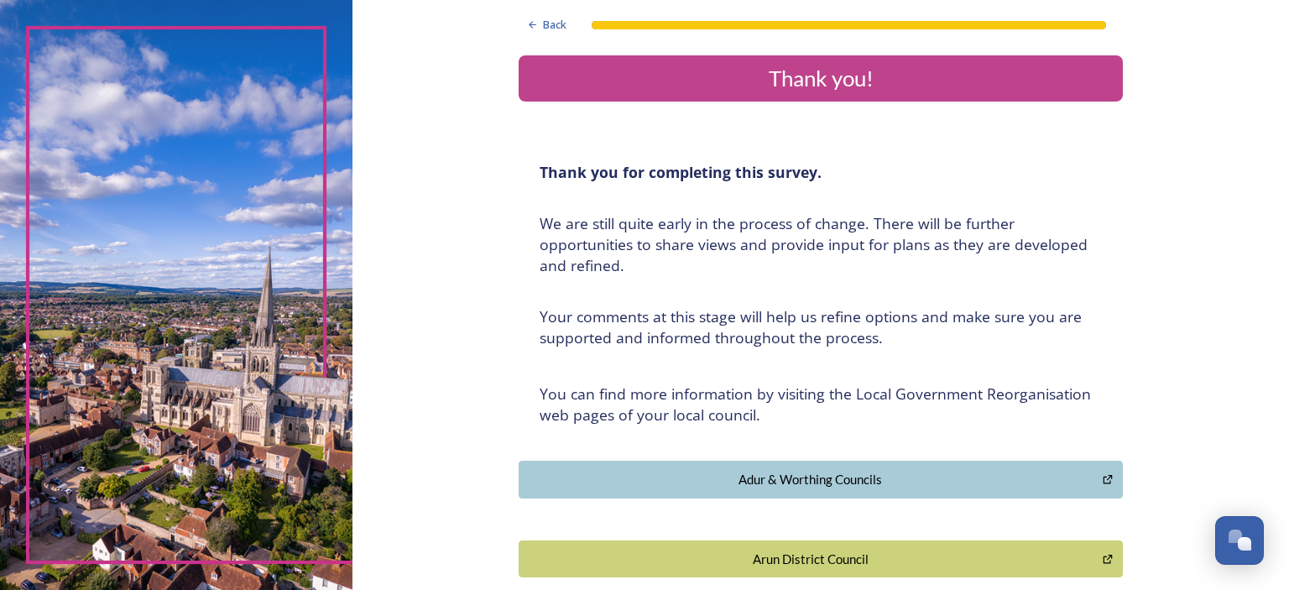
scroll to position [0, 0]
